Goal: Contribute content: Contribute content

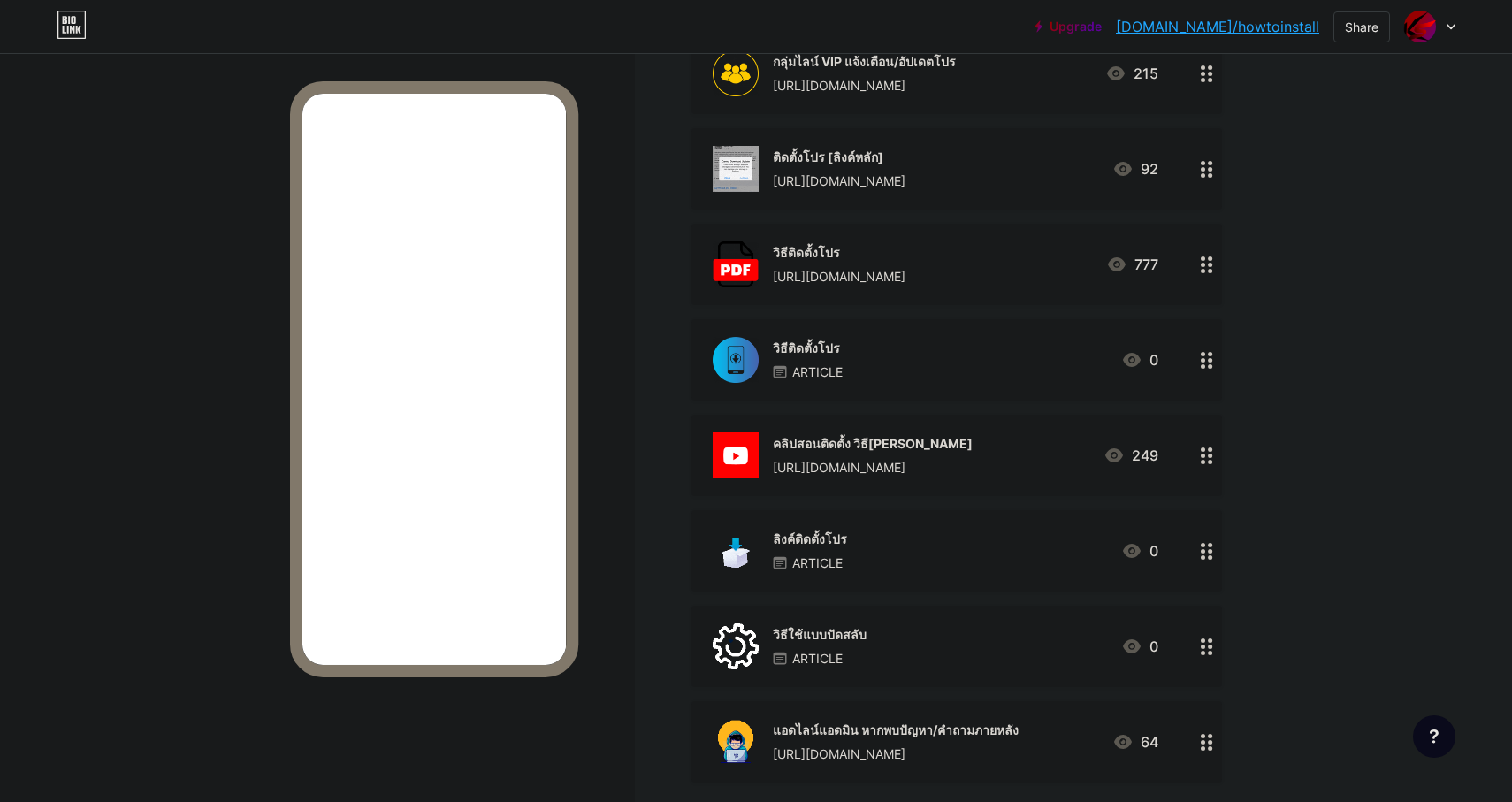
scroll to position [353, 0]
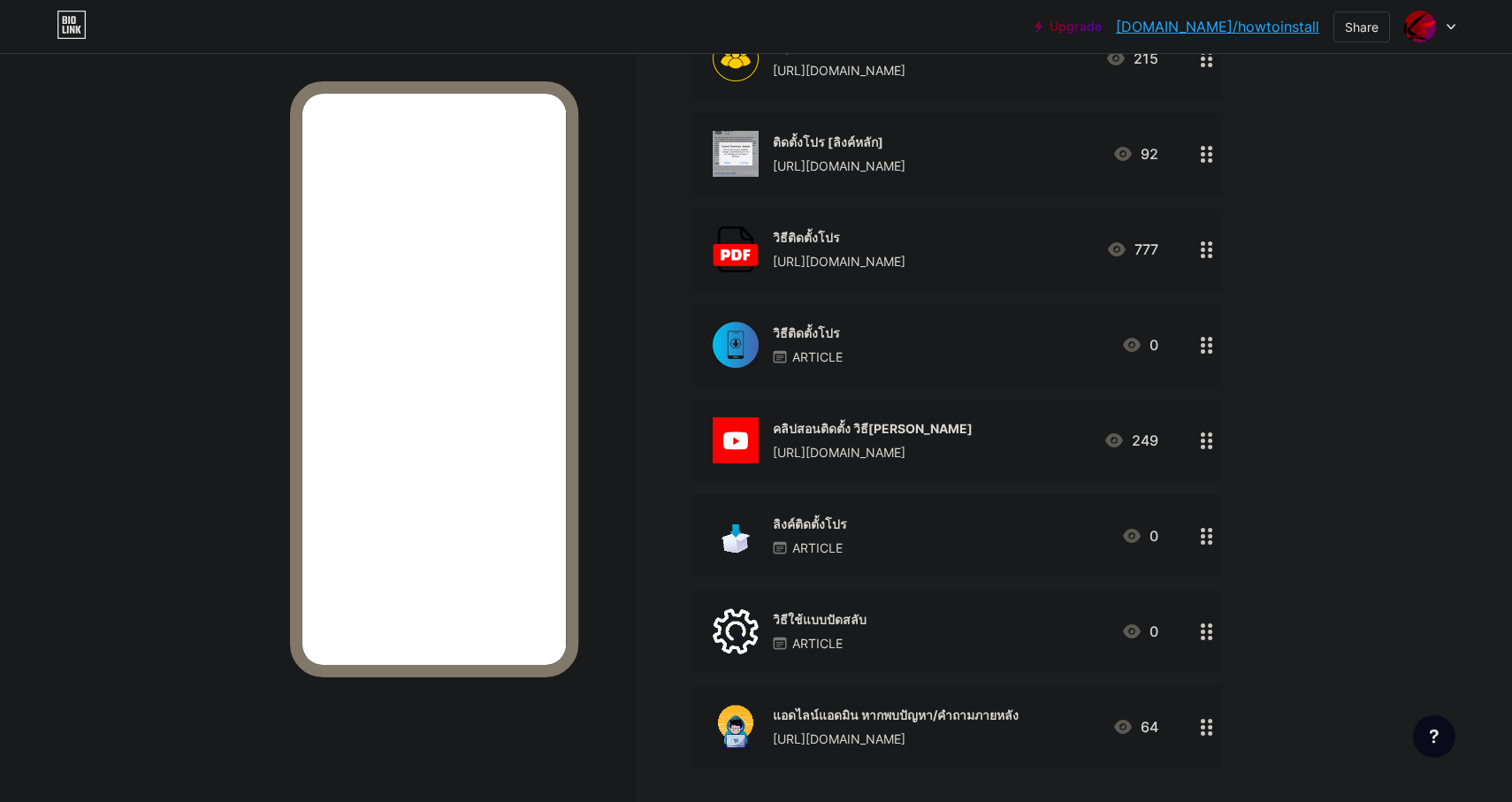
click at [825, 513] on div "ลิงค์ติดตั้งโปร ARTICLE" at bounding box center [810, 536] width 75 height 46
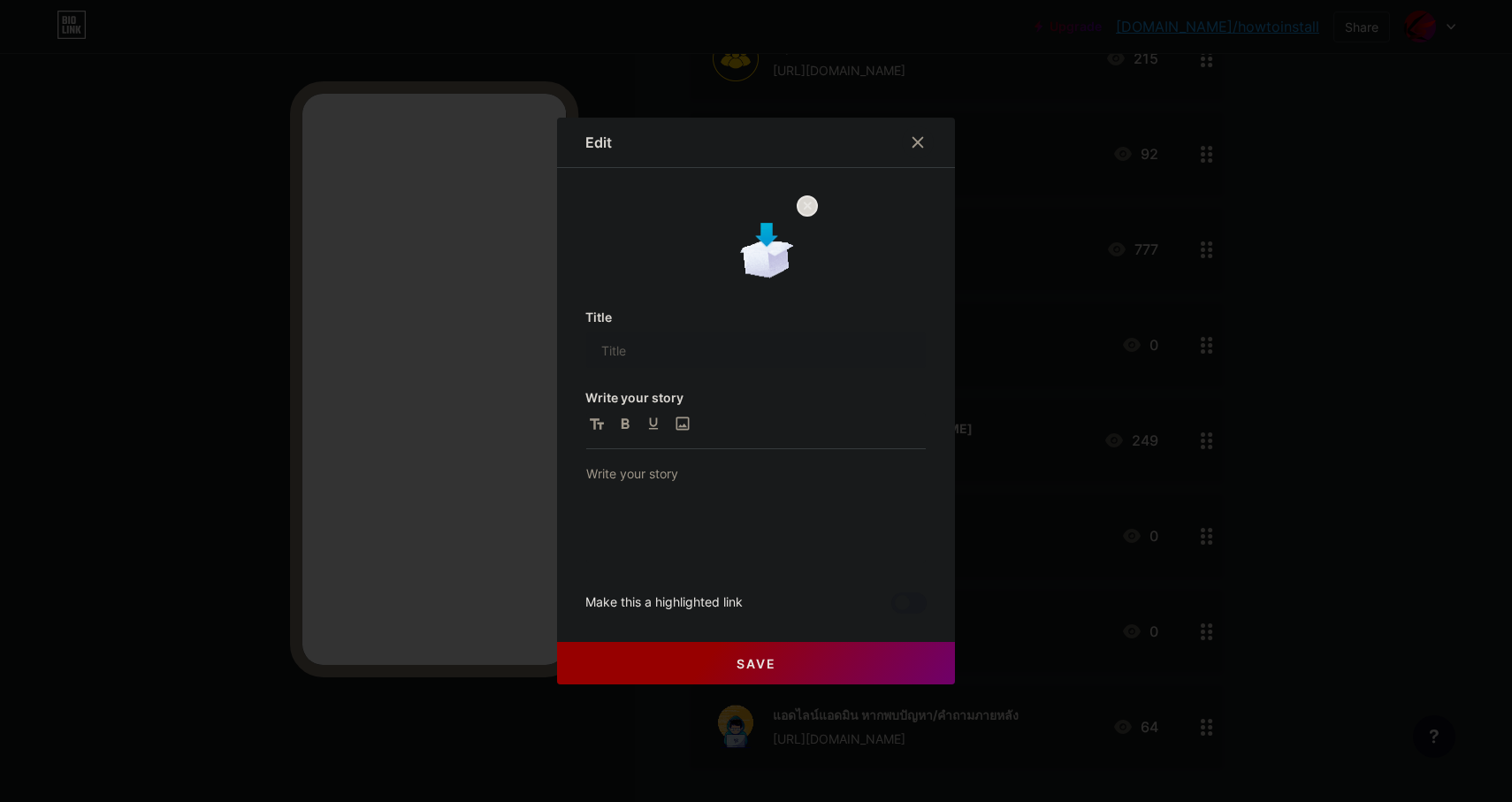
type input "ลิงค์ติดตั้งโปร"
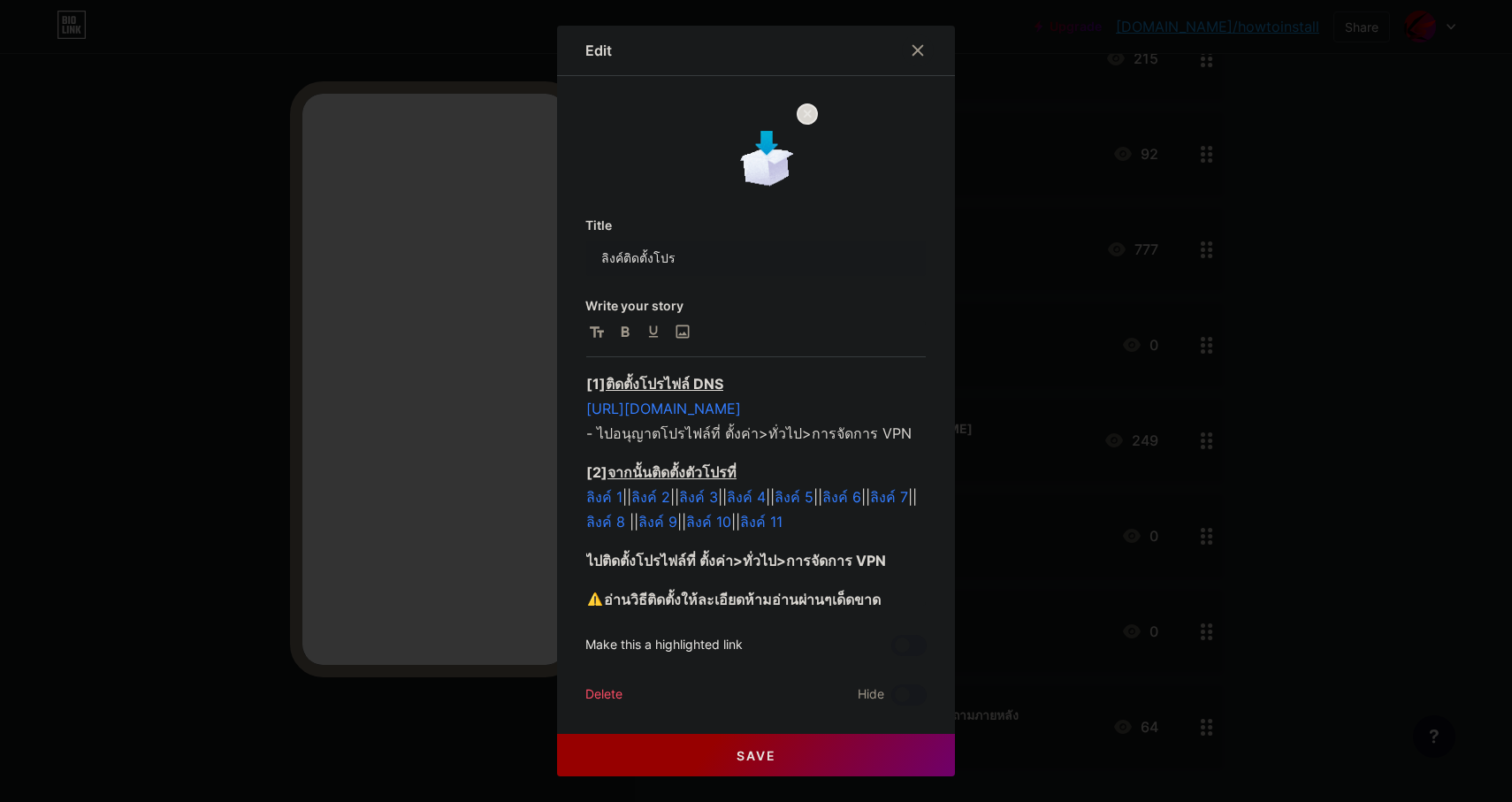
scroll to position [286, 0]
click at [883, 519] on p "[2] จากนั้นติดตั้งตัวโปร[PERSON_NAME] 1 || ลิงค์ 2 || ลิงค์ 3 || ลิงค์ 4 || ลิง…" at bounding box center [755, 496] width 340 height 75
drag, startPoint x: 840, startPoint y: 496, endPoint x: 849, endPoint y: 495, distance: 9.1
click at [849, 495] on p "[2] จากนั้นติดตั้งตัวโปร[PERSON_NAME] 1 || ลิงค์ 2 || ลิงค์ 3 || ลิงค์ 4 || ลิง…" at bounding box center [755, 496] width 340 height 75
copy p "ลิงค์ 5 ||"
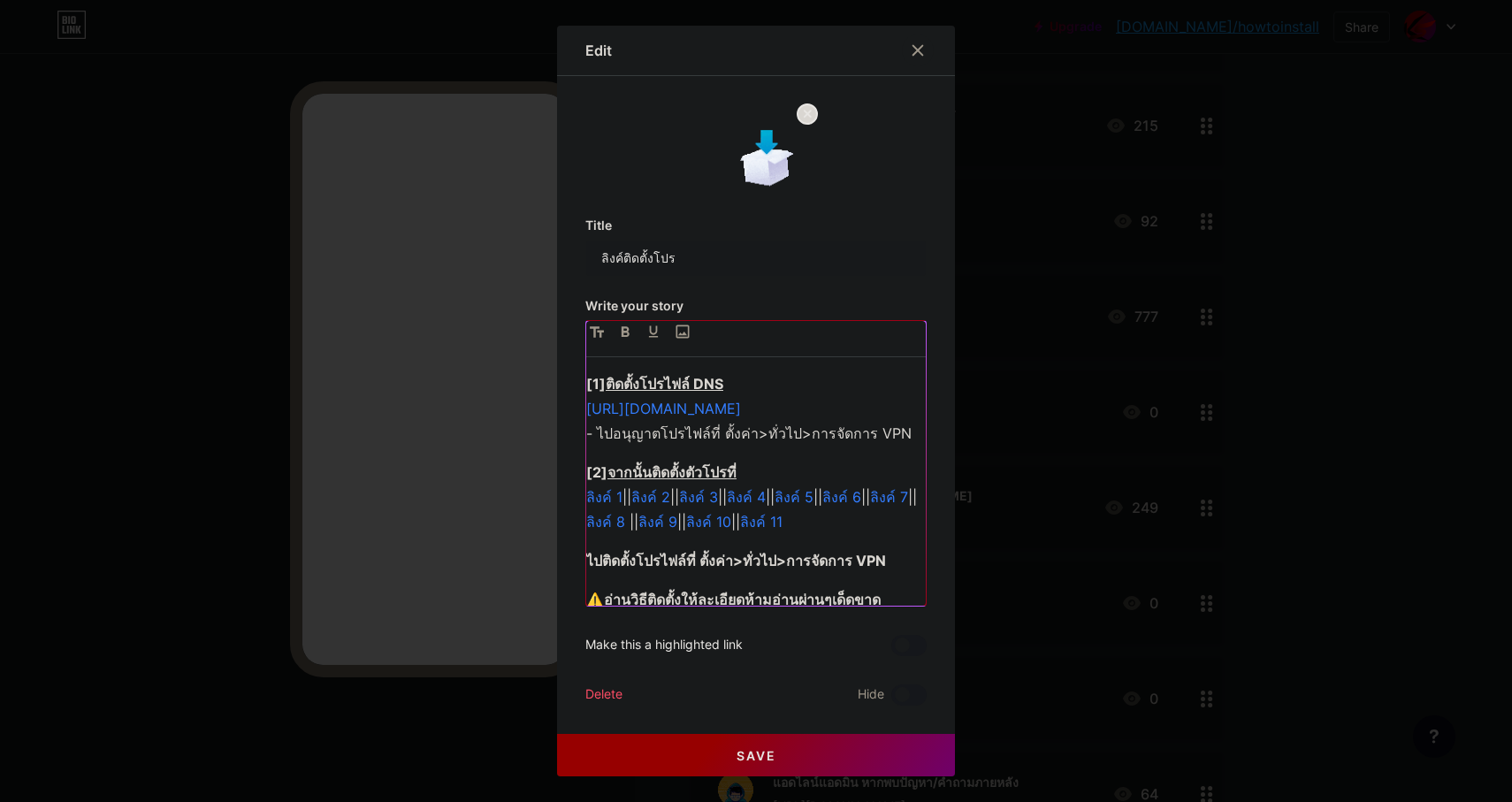
click at [882, 527] on p "[2] จากนั้นติดตั้งตัวโปร[PERSON_NAME] 1 || ลิงค์ 2 || ลิงค์ 3 || ลิงค์ 4 || ลิง…" at bounding box center [755, 496] width 340 height 75
click at [651, 534] on p "[2] จากนั้นติดตั้งตัวโปร[PERSON_NAME] 1 || ลิงค์ 2 || ลิงค์ 3 || ลิงค์ 4 || ลิง…" at bounding box center [755, 496] width 340 height 75
drag, startPoint x: 642, startPoint y: 549, endPoint x: 602, endPoint y: 549, distance: 40.0
click at [602, 534] on p "[2] จากนั้นติดตั้งตัวโปร[PERSON_NAME] 1 || ลิงค์ 2 || ลิงค์ 3 || ลิงค์ 4 || ลิง…" at bounding box center [755, 496] width 340 height 75
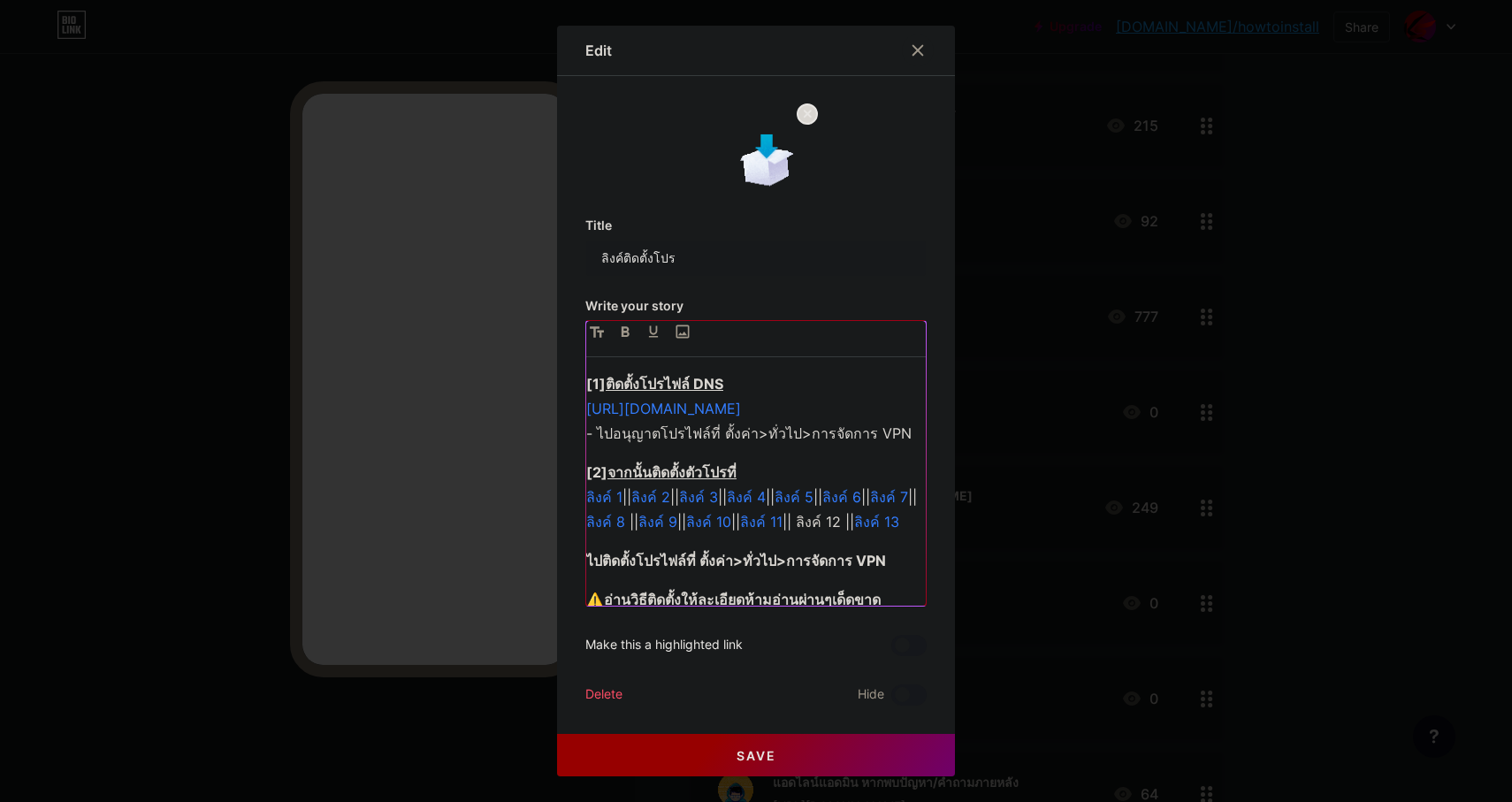
click at [725, 534] on p "[2] จากนั้นติดตั้งตัวโปร[PERSON_NAME] 1 || ลิงค์ 2 || ลิงค์ 3 || ลิงค์ 4 || ลิง…" at bounding box center [755, 496] width 340 height 75
drag, startPoint x: 909, startPoint y: 523, endPoint x: 867, endPoint y: 522, distance: 42.0
click at [867, 522] on p "[2] จากนั้นติดตั้งตัวโปร[PERSON_NAME] 1 || ลิงค์ 2 || ลิงค์ 3 || ลิงค์ 4 || ลิง…" at bounding box center [755, 496] width 340 height 75
drag, startPoint x: 850, startPoint y: 522, endPoint x: 809, endPoint y: 523, distance: 41.0
click at [809, 523] on p "[2] จากนั้นติดตั้งตัวโปร[PERSON_NAME] 1 || ลิงค์ 2 || ลิงค์ 3 || ลิงค์ 4 || ลิง…" at bounding box center [755, 496] width 340 height 75
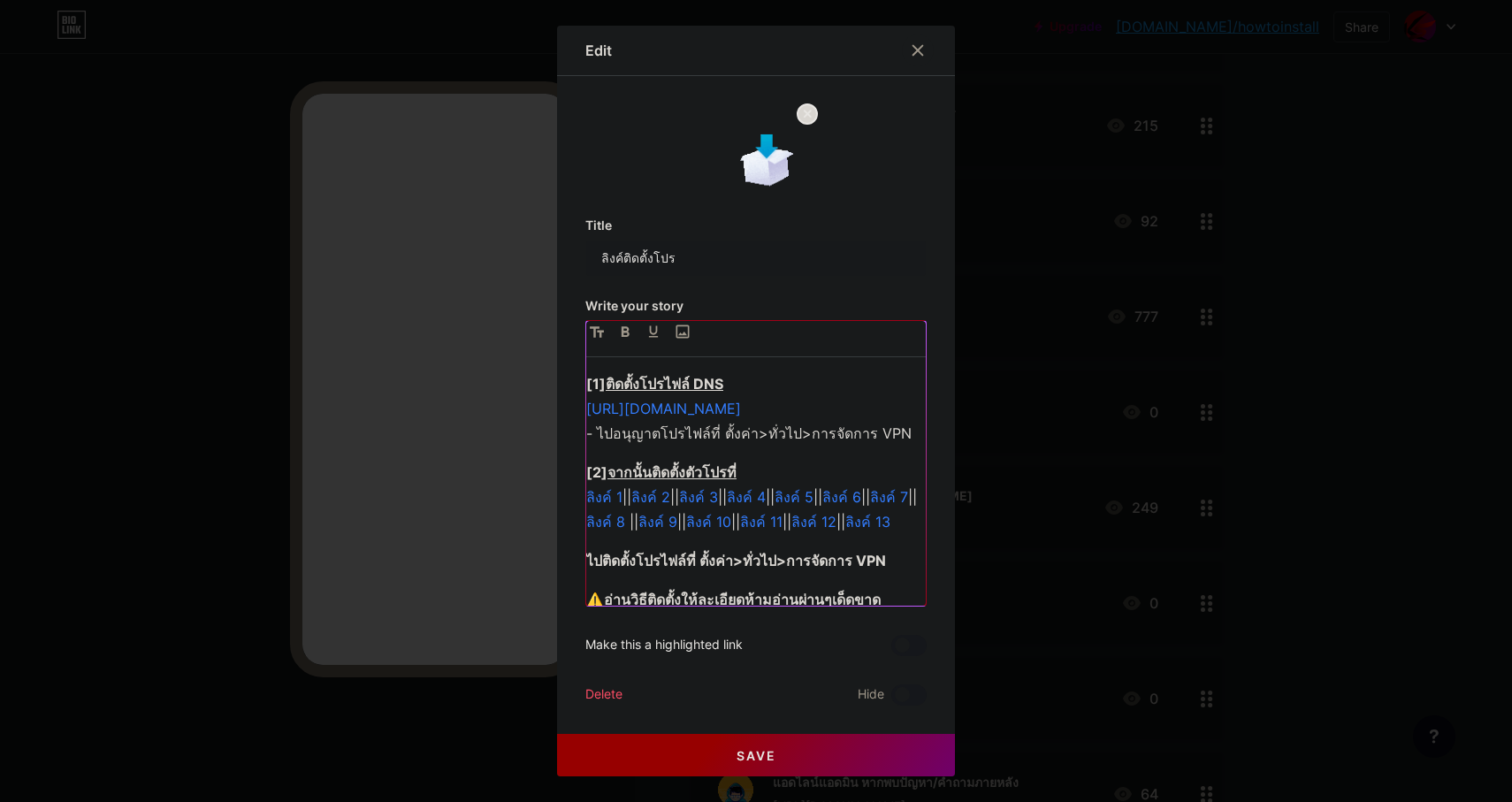
drag, startPoint x: 790, startPoint y: 526, endPoint x: 749, endPoint y: 528, distance: 41.0
click at [749, 528] on p "[2] จากนั้นติดตั้งตัวโปร[PERSON_NAME] 1 || ลิงค์ 2 || ลิงค์ 3 || ลิงค์ 4 || ลิง…" at bounding box center [755, 496] width 340 height 75
drag, startPoint x: 728, startPoint y: 521, endPoint x: 696, endPoint y: 521, distance: 32.0
click at [677, 521] on link "ลิงค์ 9" at bounding box center [657, 522] width 39 height 18
drag, startPoint x: 673, startPoint y: 522, endPoint x: 640, endPoint y: 524, distance: 33.1
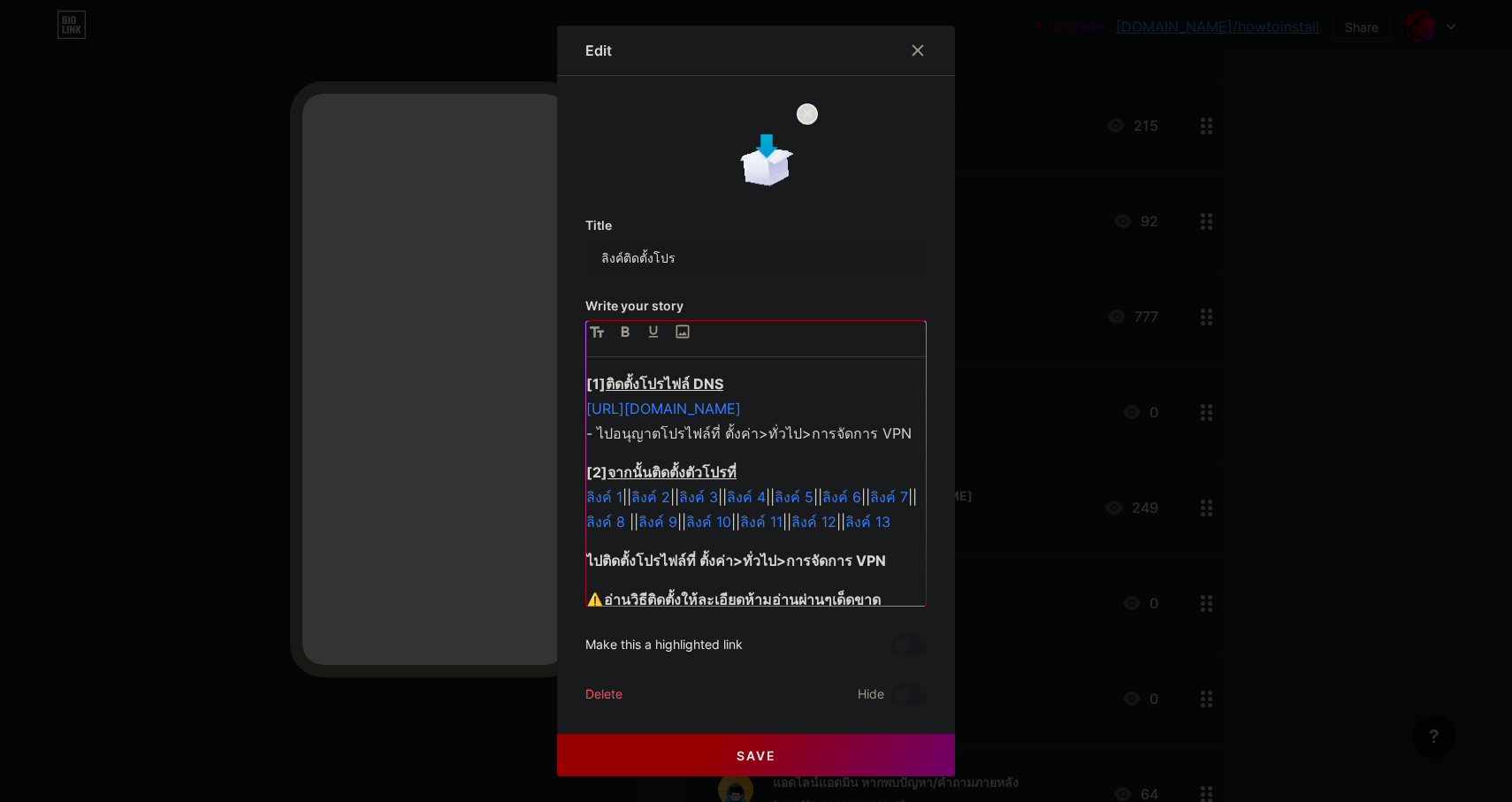
click at [625, 524] on link "ลิงค์ 8" at bounding box center [605, 522] width 39 height 18
drag, startPoint x: 625, startPoint y: 521, endPoint x: 606, endPoint y: 522, distance: 19.0
click at [606, 522] on p "[2] จากนั้นติดตั้งตัวโปร[PERSON_NAME] 1 || ลิงค์ 2 || ลิงค์ 3 || ลิงค์ 4 || ลิง…" at bounding box center [755, 496] width 340 height 75
click at [728, 763] on button "Save" at bounding box center [755, 755] width 397 height 43
